Goal: Transaction & Acquisition: Book appointment/travel/reservation

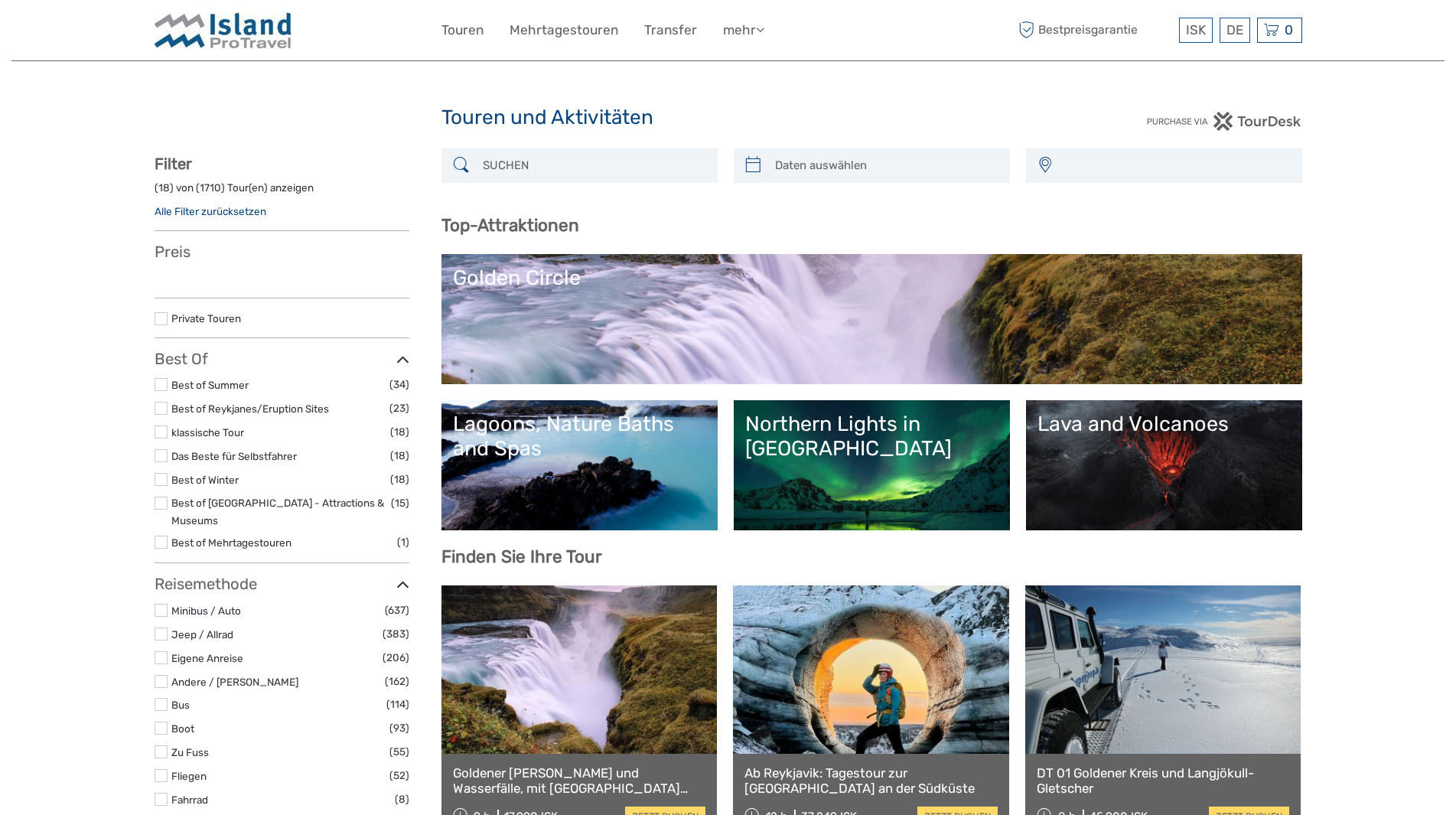
select select
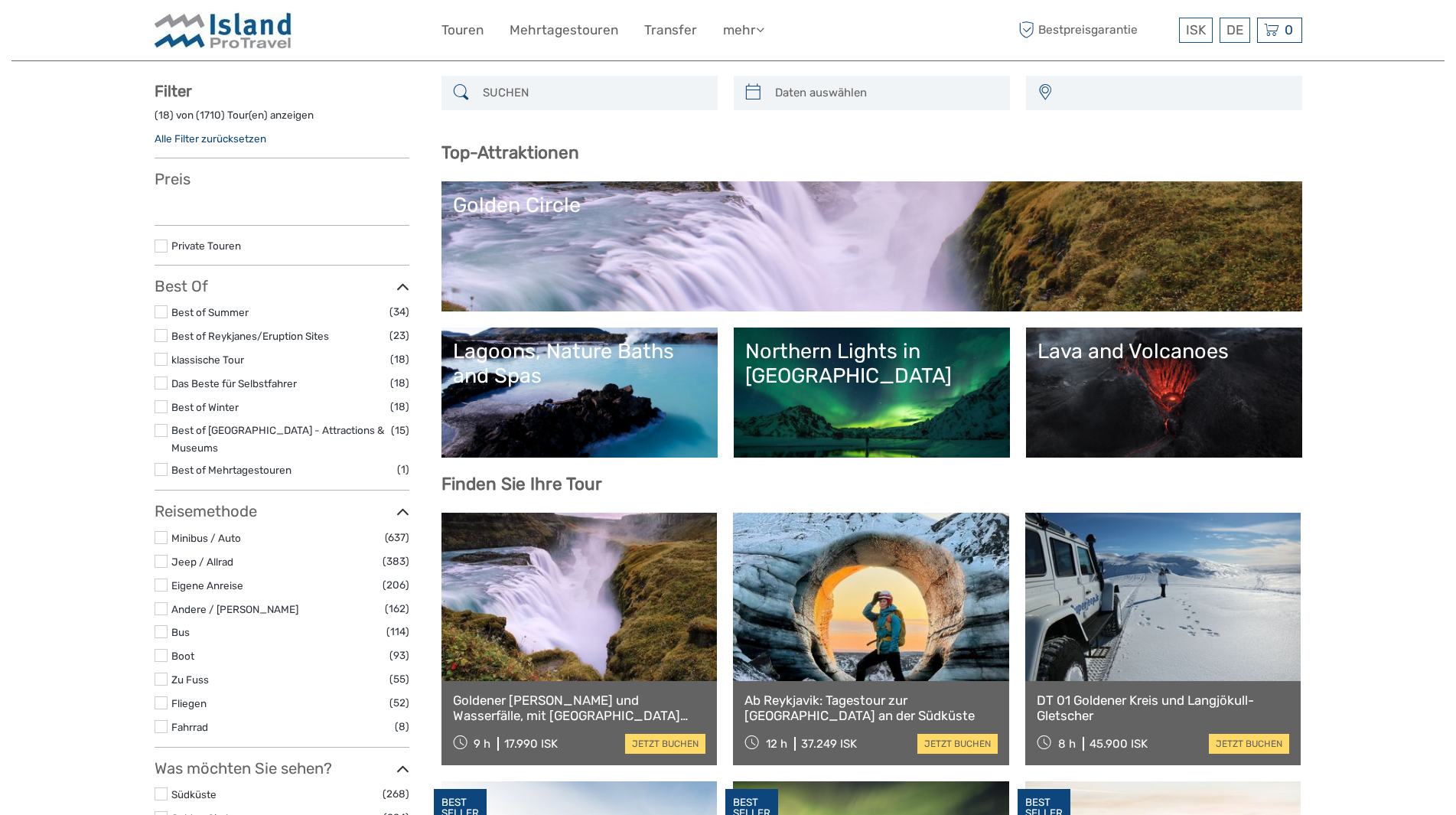
scroll to position [153, 0]
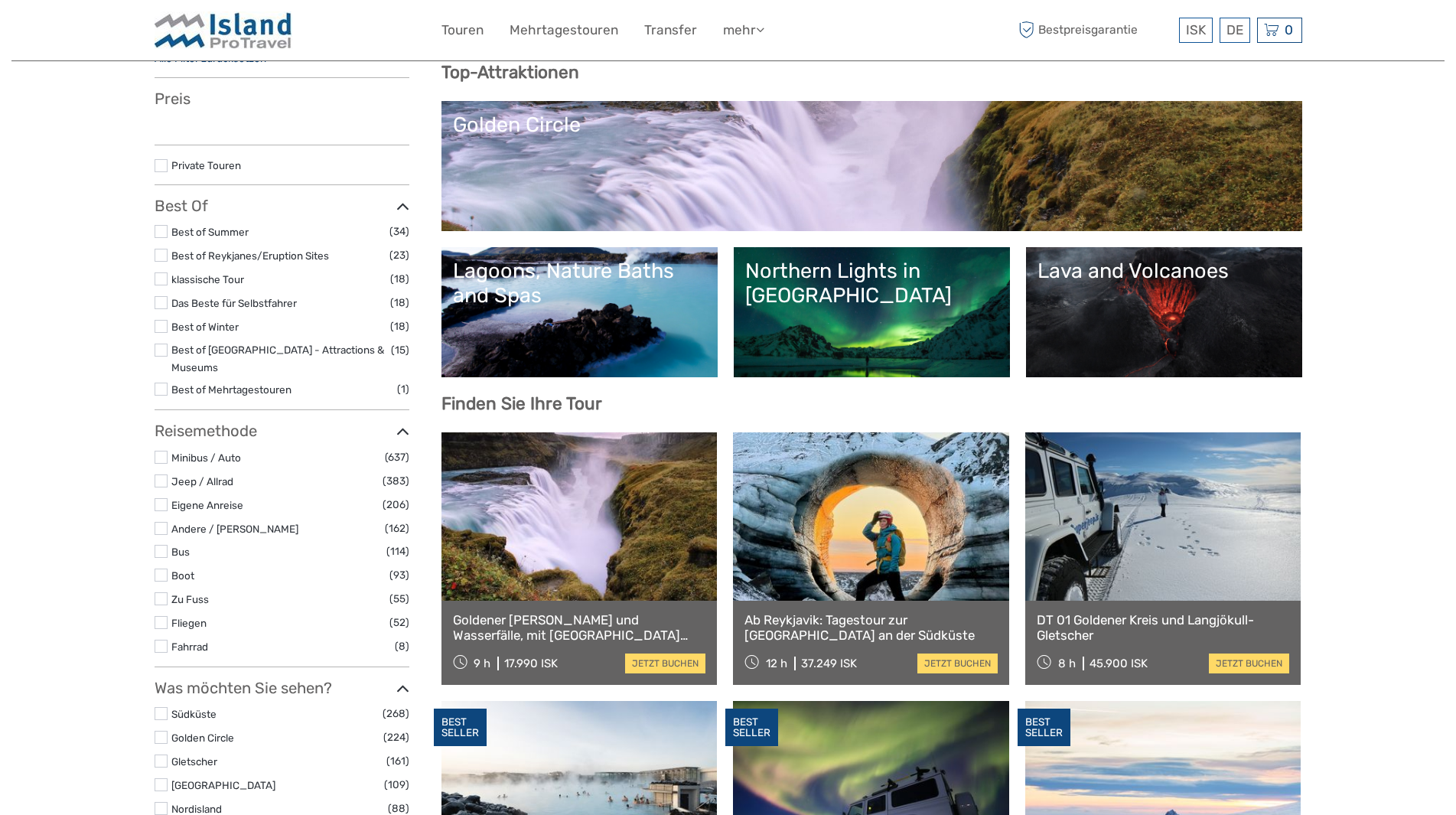
select select
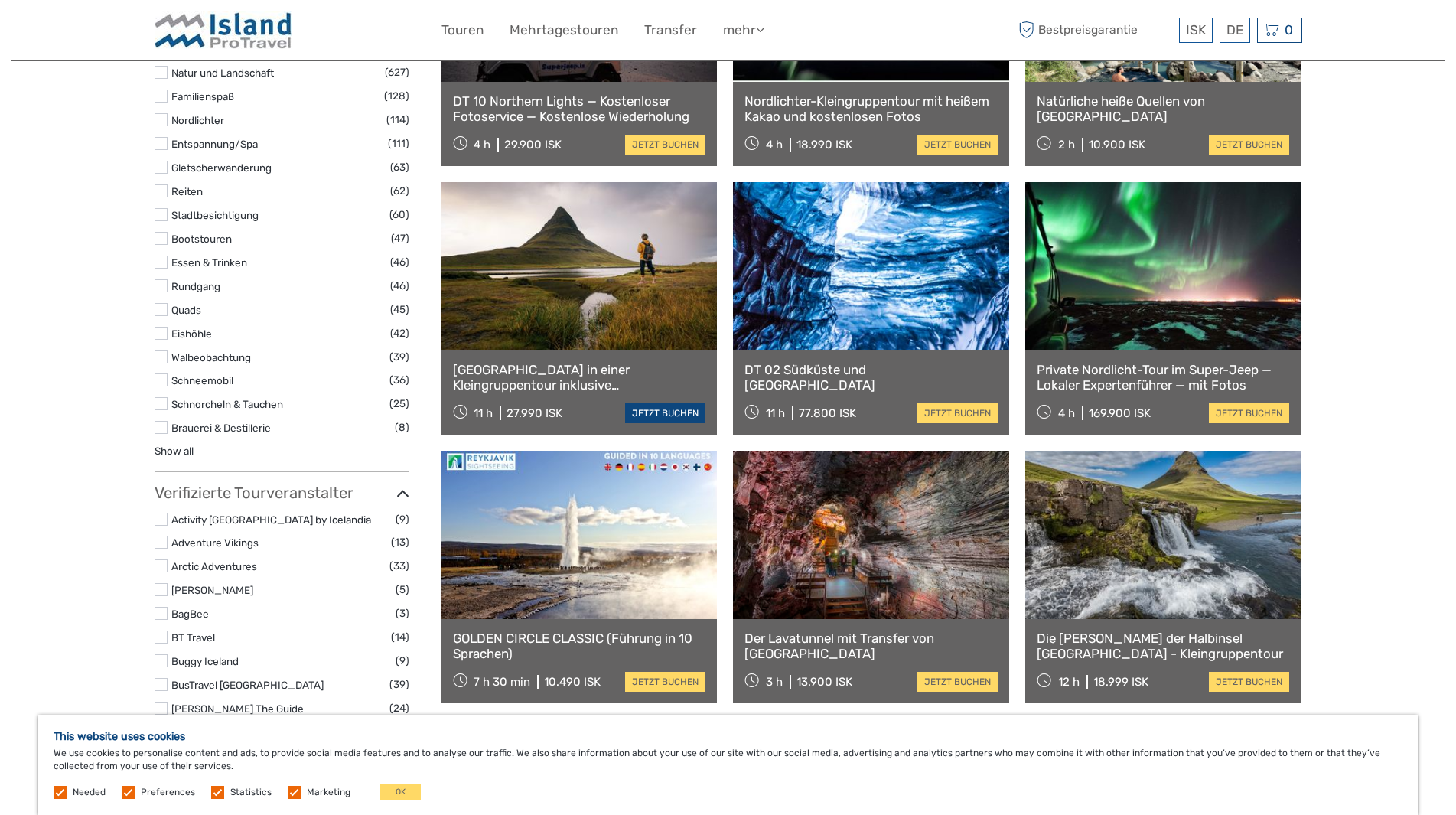
scroll to position [1531, 0]
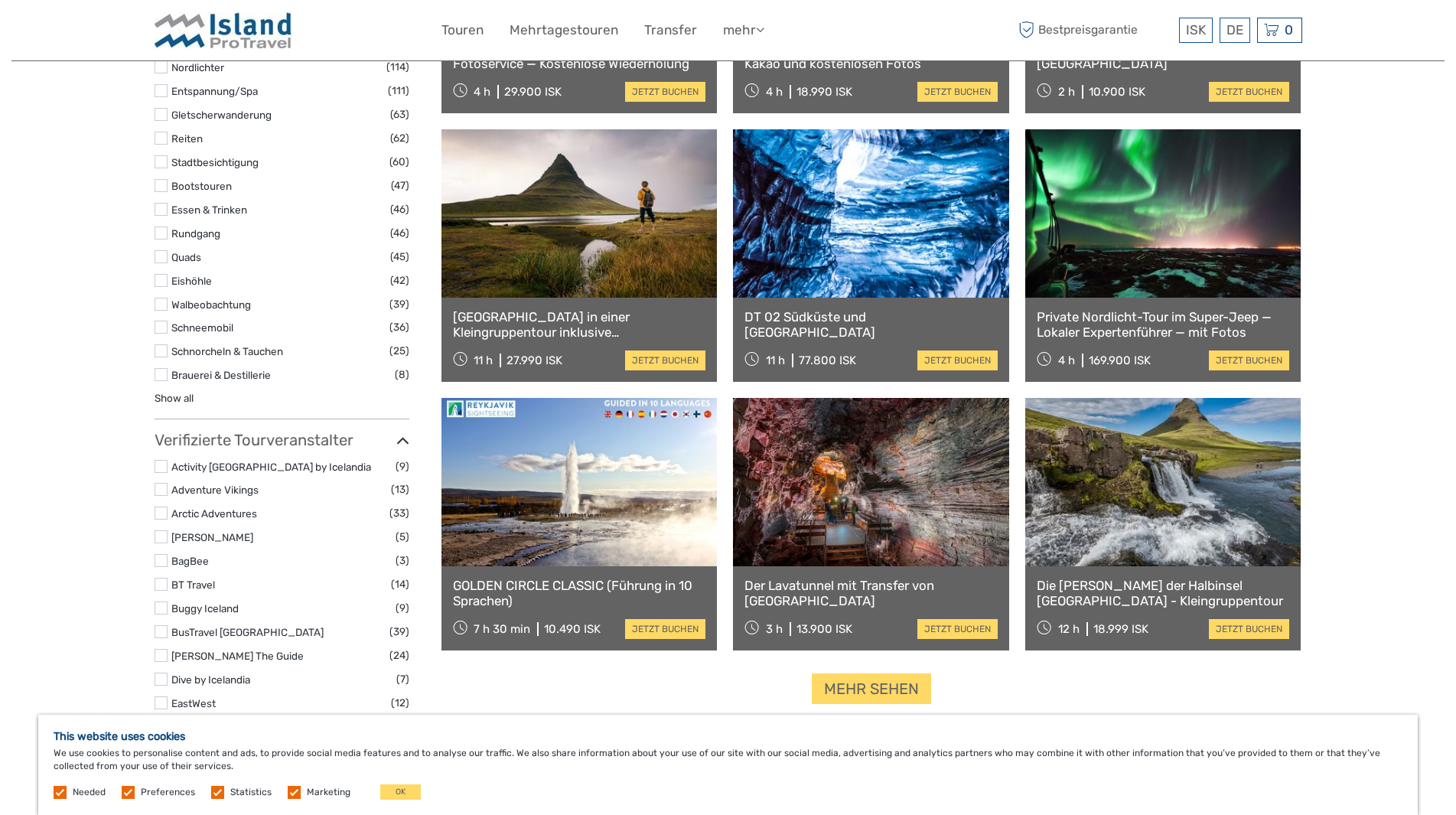
click at [562, 328] on link "Snæfellsnes-Halbinsel in einer Kleingruppentour inklusive hausgemachtem Essen" at bounding box center [579, 324] width 253 height 31
click at [1253, 625] on link "jetzt buchen" at bounding box center [1249, 629] width 80 height 20
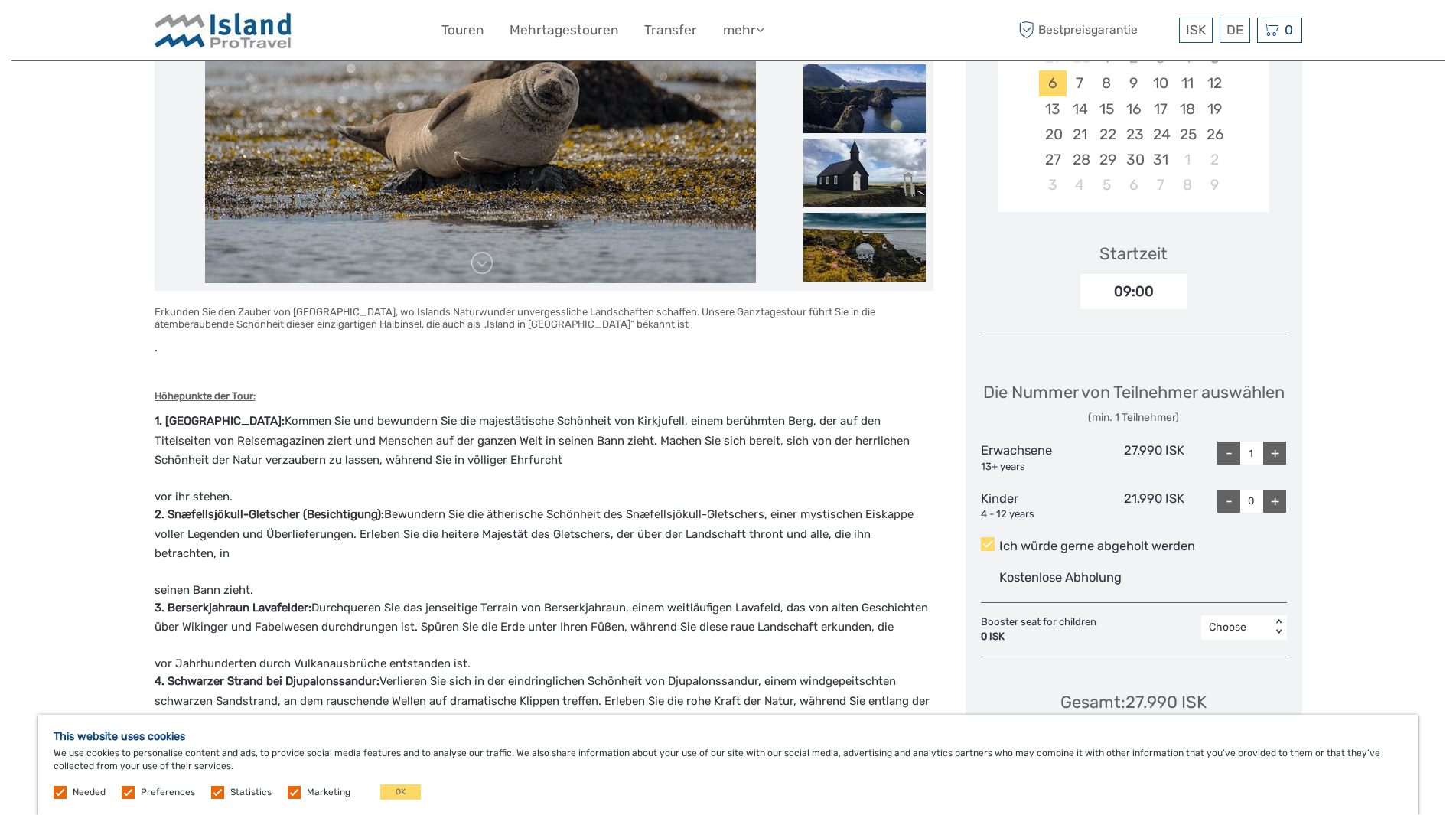
scroll to position [383, 0]
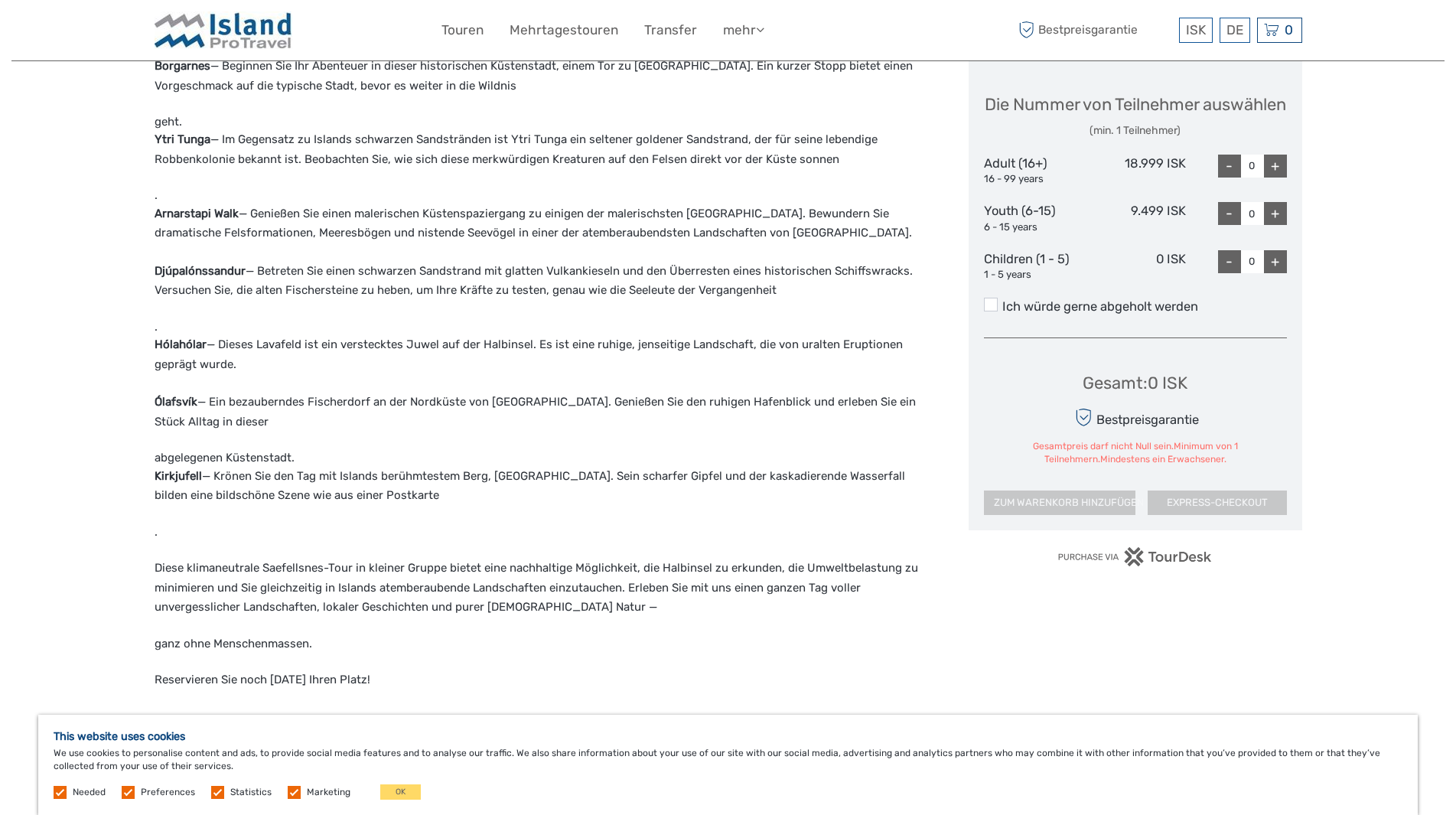
scroll to position [612, 0]
